Goal: Information Seeking & Learning: Learn about a topic

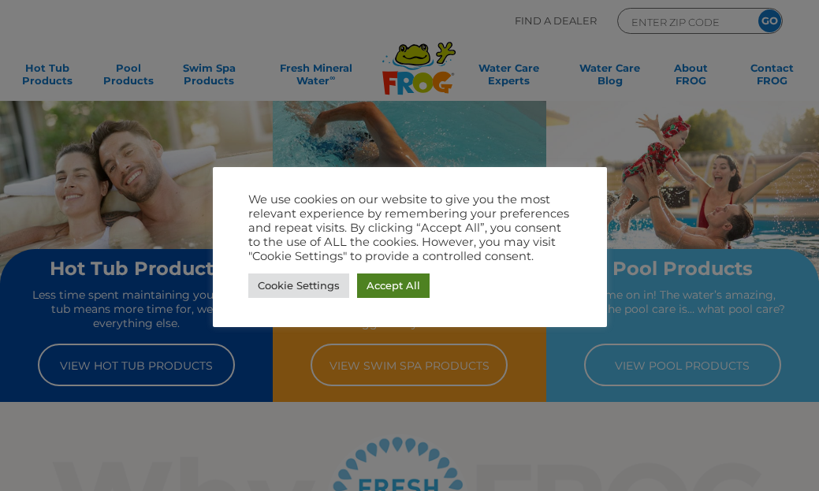
click at [414, 280] on link "Accept All" at bounding box center [393, 286] width 73 height 24
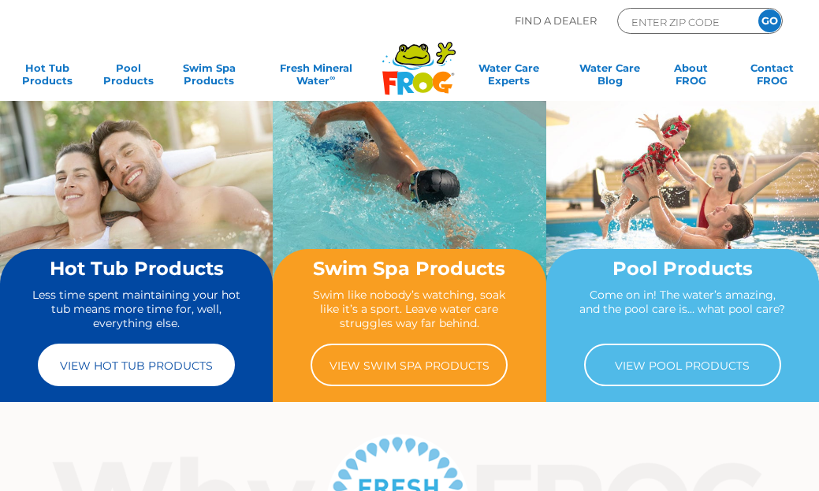
click at [134, 363] on link "View Hot Tub Products" at bounding box center [136, 365] width 197 height 43
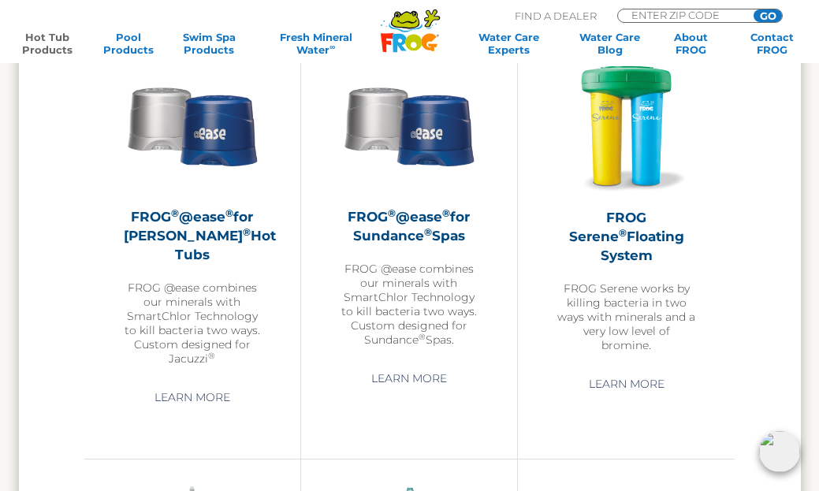
scroll to position [2328, 0]
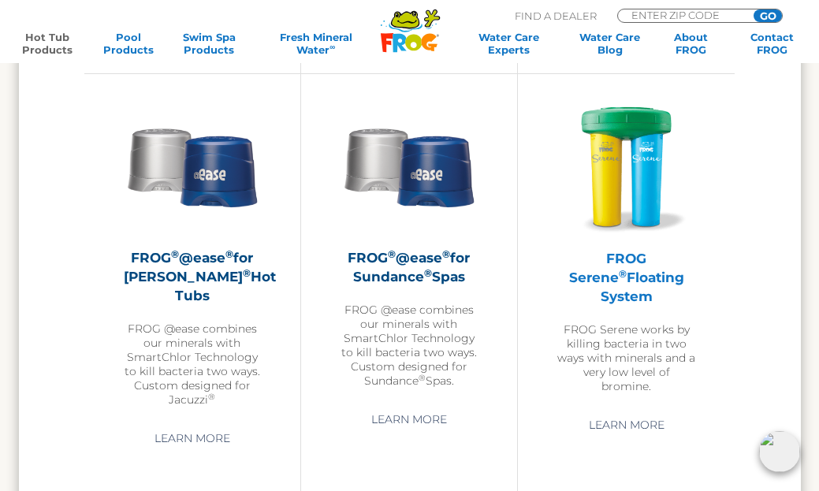
click at [640, 182] on img at bounding box center [626, 167] width 138 height 138
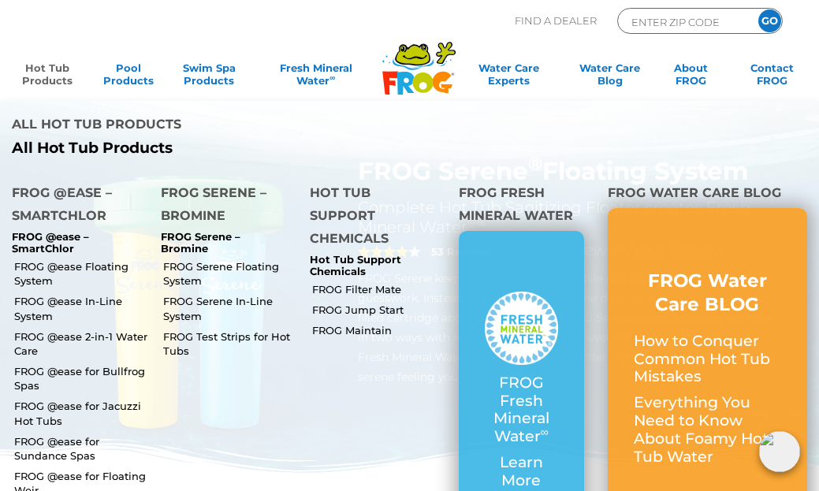
click at [45, 76] on link "Hot Tub Products" at bounding box center [47, 77] width 63 height 32
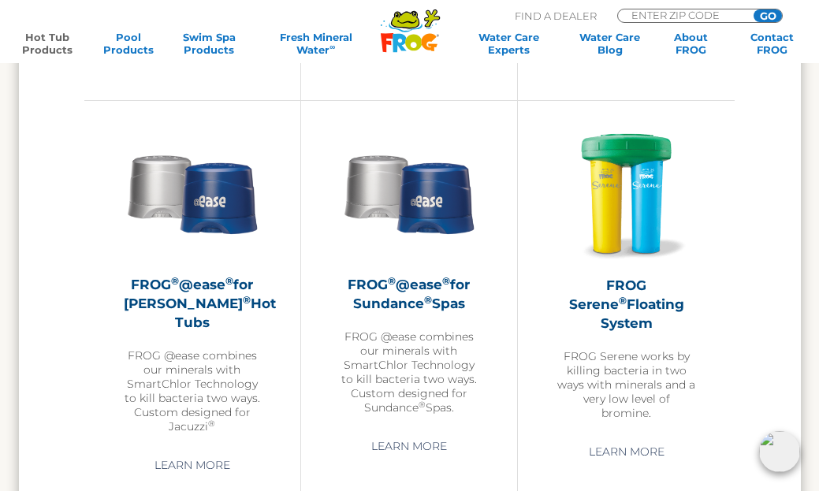
scroll to position [2286, 0]
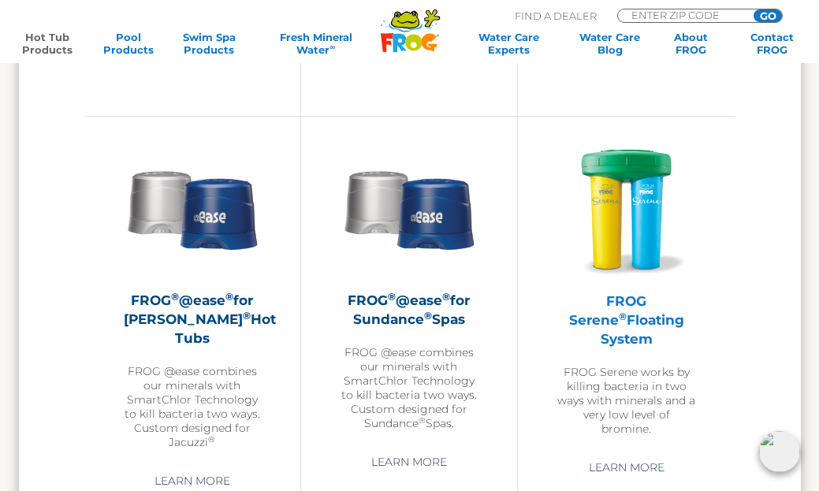
click at [647, 214] on img at bounding box center [626, 209] width 138 height 138
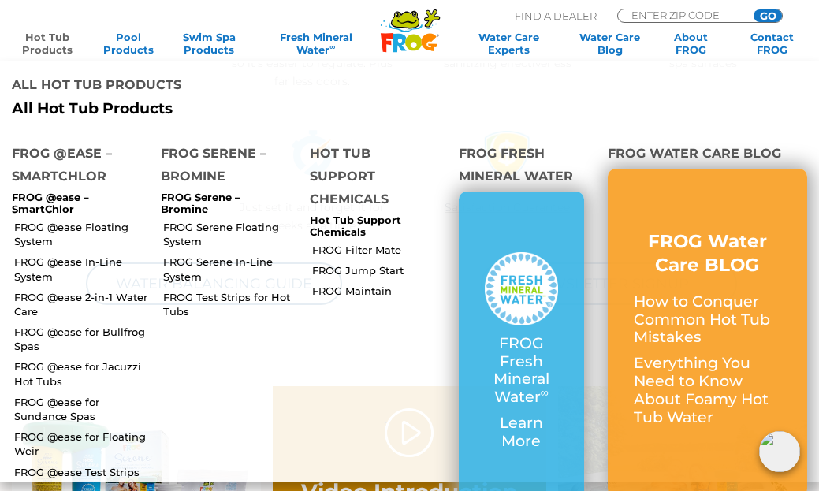
scroll to position [603, 0]
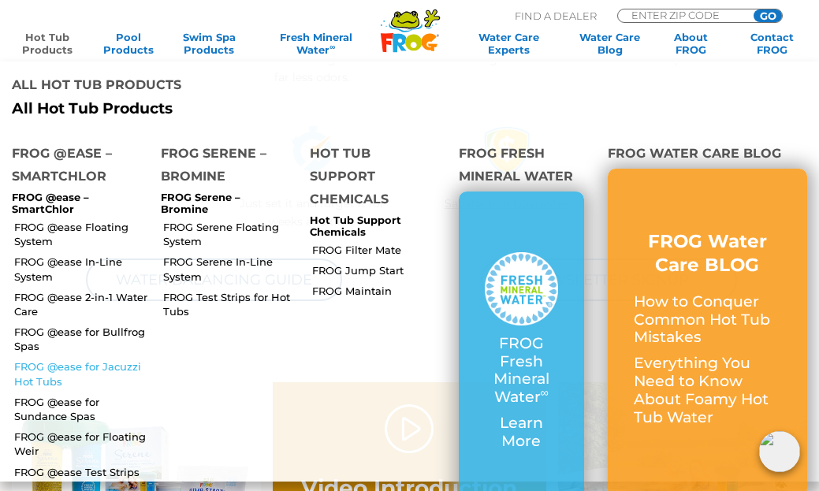
click at [40, 360] on link "FROG @ease for Jacuzzi Hot Tubs" at bounding box center [81, 374] width 135 height 28
click at [77, 220] on link "FROG @ease Floating System" at bounding box center [81, 234] width 135 height 28
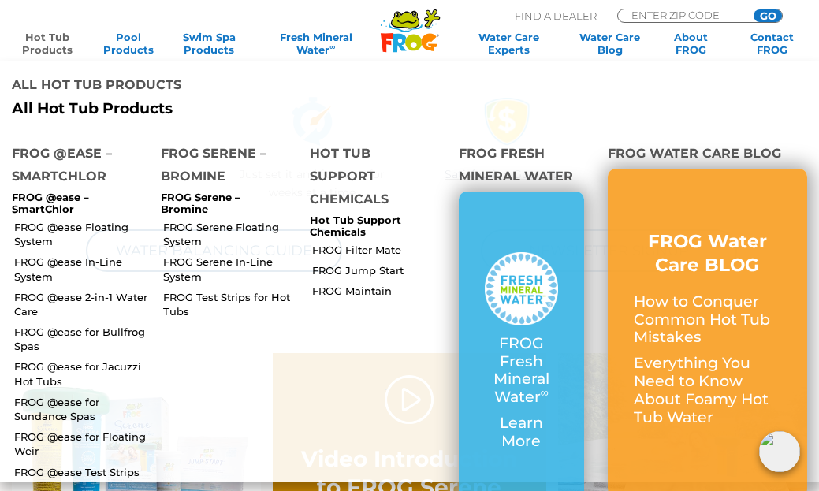
scroll to position [624, 0]
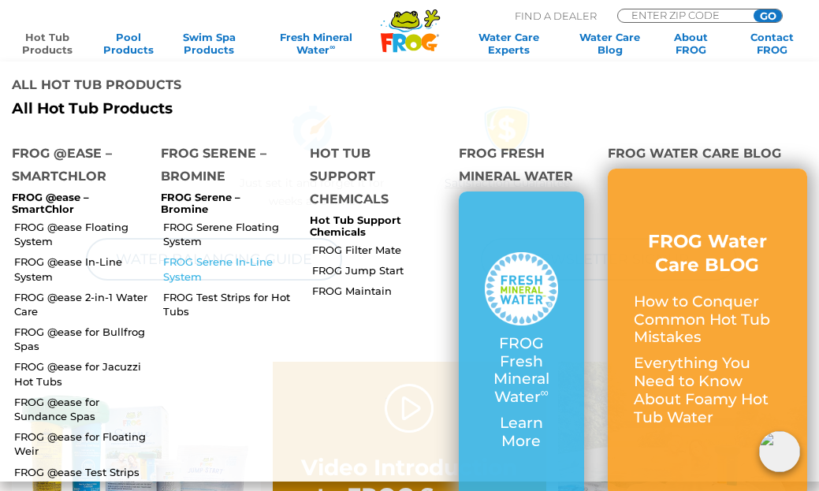
click at [203, 255] on link "FROG Serene In-Line System" at bounding box center [230, 269] width 135 height 28
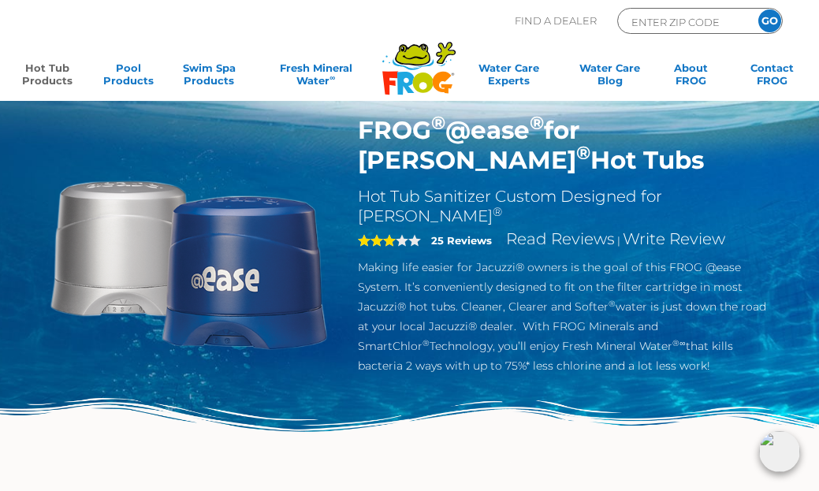
scroll to position [1, 0]
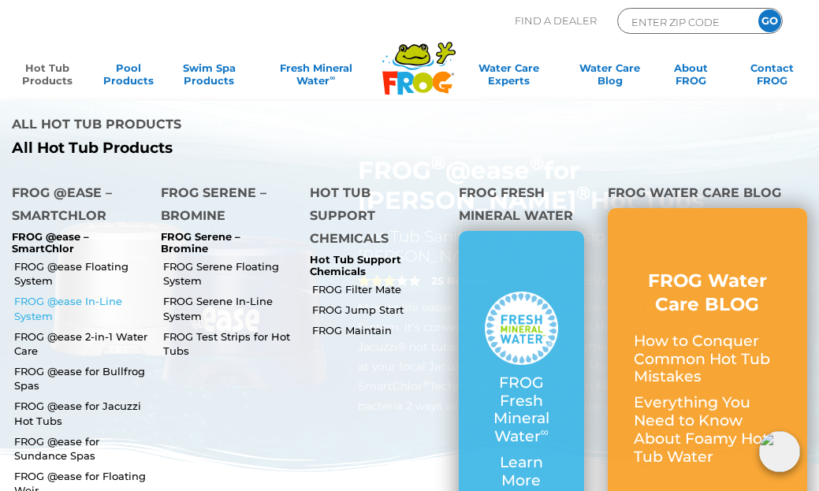
click at [67, 294] on link "FROG @ease In-Line System" at bounding box center [81, 308] width 135 height 28
click at [49, 399] on link "FROG @ease for Jacuzzi Hot Tubs" at bounding box center [81, 413] width 135 height 28
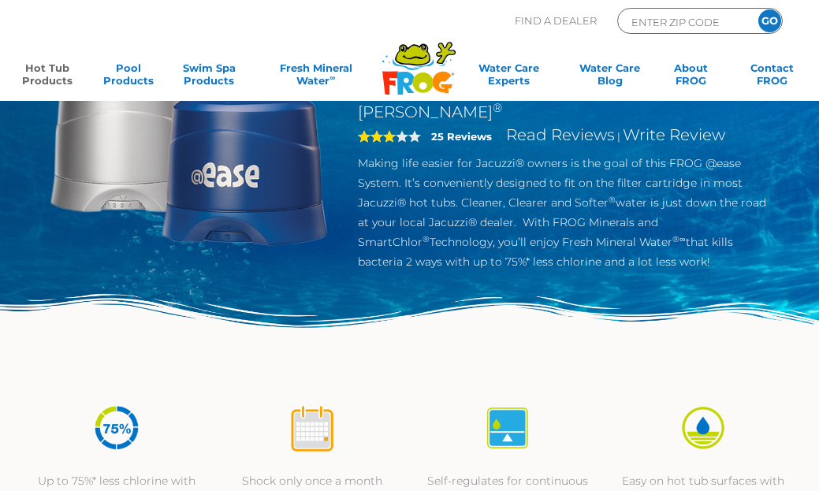
scroll to position [22, 0]
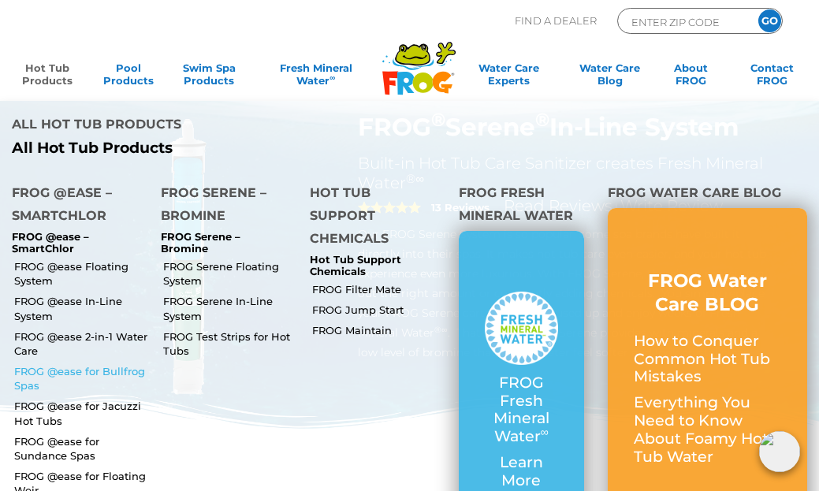
scroll to position [54, 0]
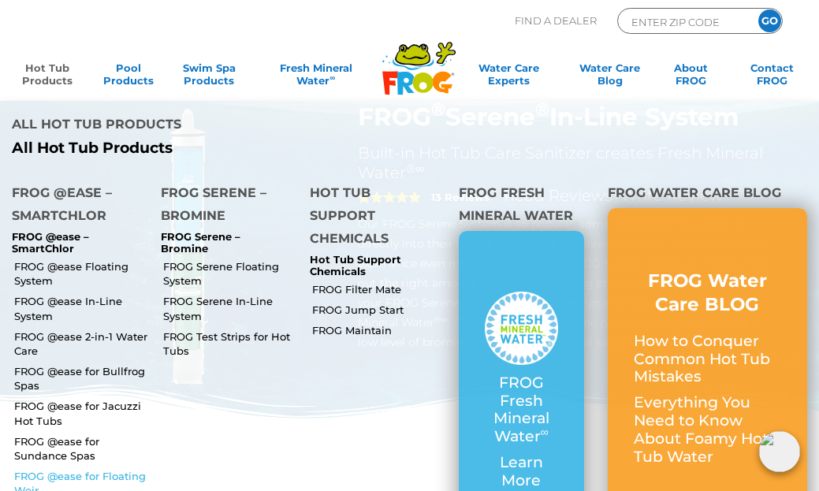
click at [58, 469] on link "FROG @ease for Floating Weir" at bounding box center [81, 483] width 135 height 28
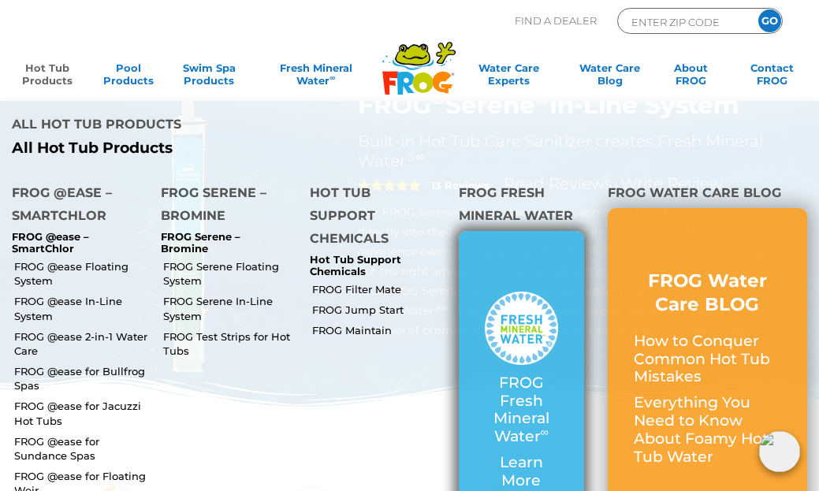
scroll to position [68, 0]
click at [530, 292] on img at bounding box center [521, 328] width 73 height 73
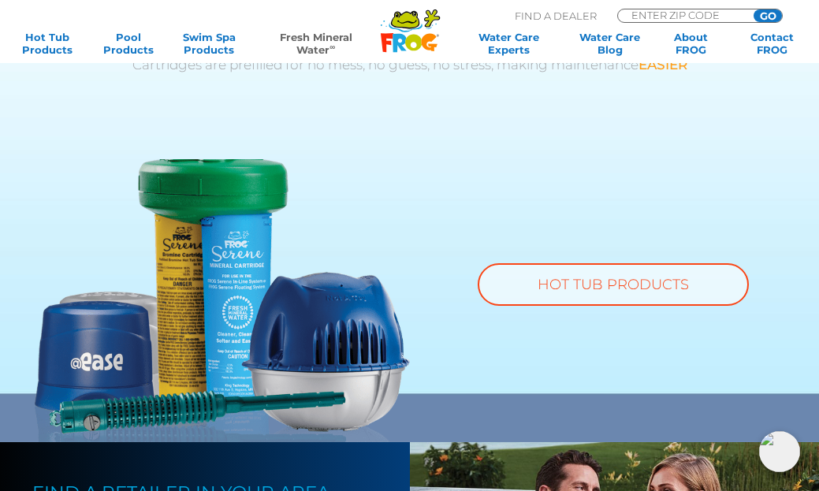
scroll to position [967, 0]
